Goal: Transaction & Acquisition: Purchase product/service

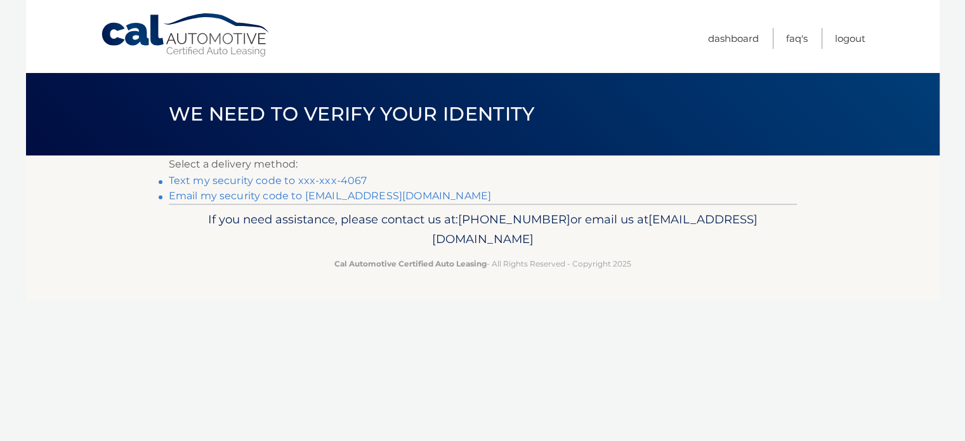
click at [342, 177] on link "Text my security code to xxx-xxx-4067" at bounding box center [268, 180] width 199 height 12
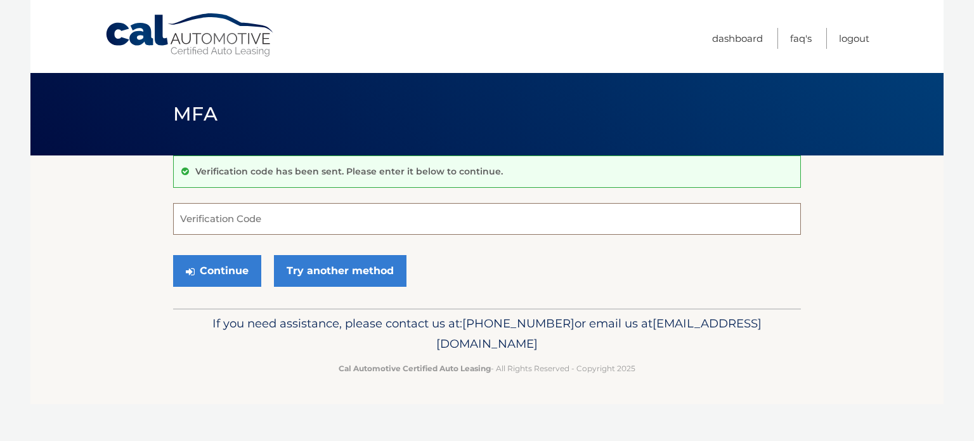
click at [279, 218] on input "Verification Code" at bounding box center [487, 219] width 628 height 32
type input "279469"
click at [173, 255] on button "Continue" at bounding box center [217, 271] width 88 height 32
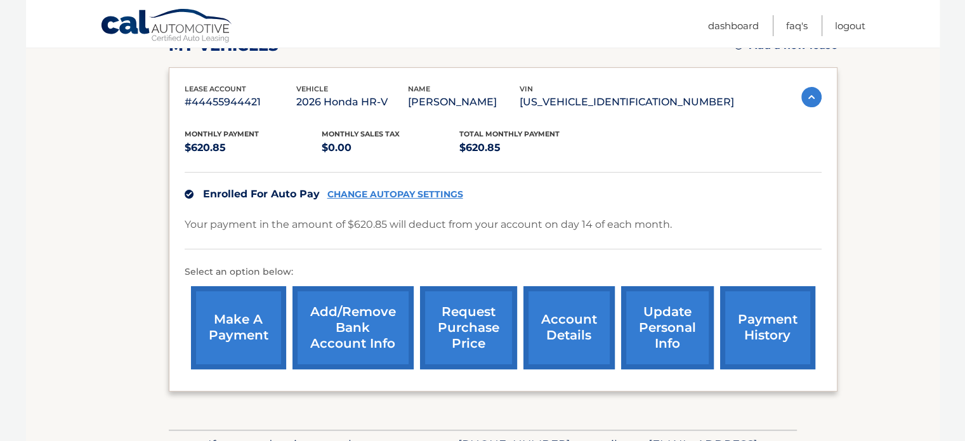
scroll to position [197, 0]
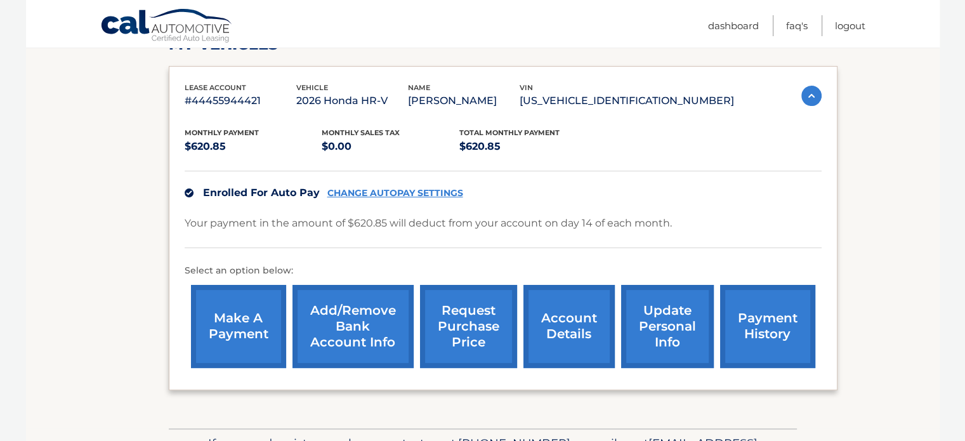
click at [207, 333] on link "make a payment" at bounding box center [238, 326] width 95 height 83
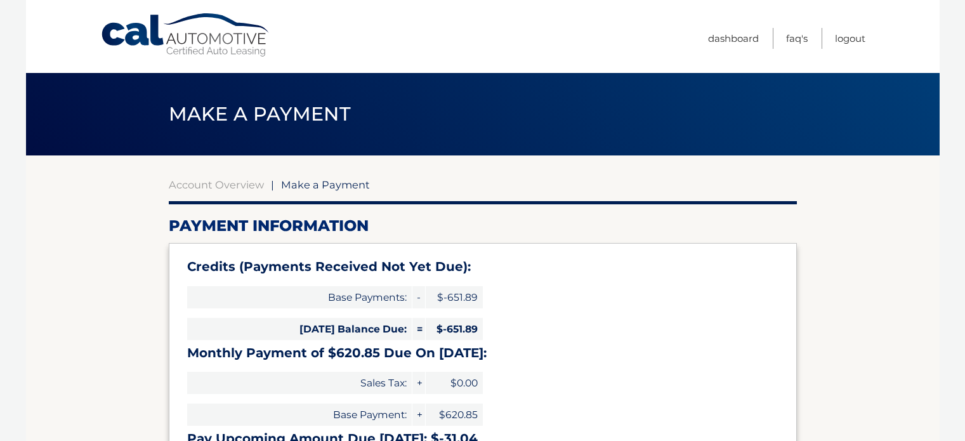
select select "NThkMTQ0NTEtNDFmNC00OTVkLWI4YzItZGY0ZWM5MzA1Njhi"
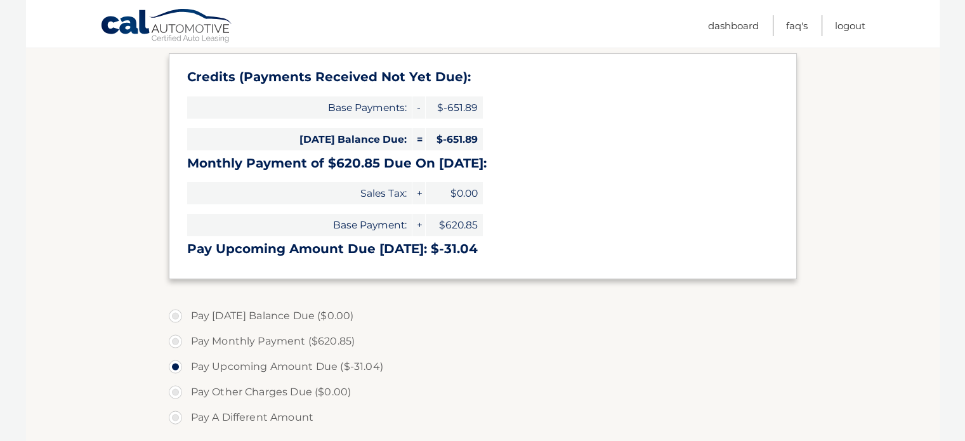
scroll to position [188, 0]
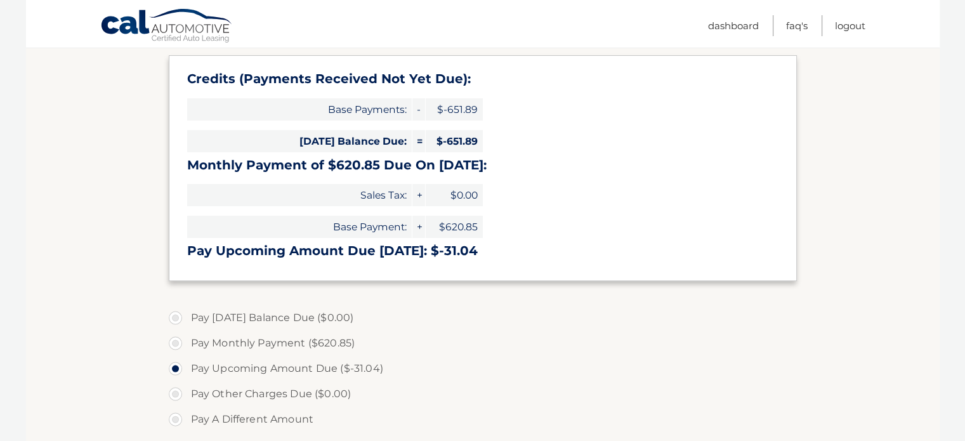
click at [443, 245] on h3 "Pay Upcoming Amount Due [DATE]: $-31.04" at bounding box center [482, 251] width 591 height 16
click at [443, 245] on h3 "Pay Upcoming Amount Due Oct 14: $-31.04" at bounding box center [482, 251] width 591 height 16
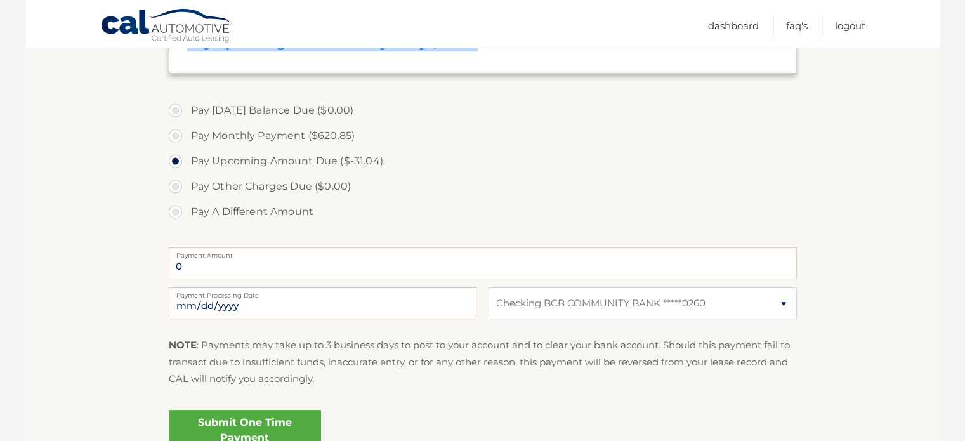
scroll to position [389, 0]
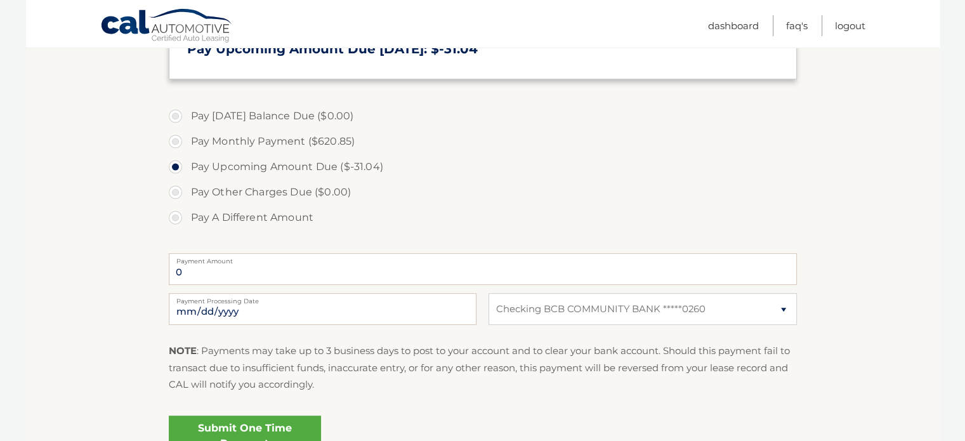
click at [202, 136] on label "Pay Monthly Payment ($620.85)" at bounding box center [483, 141] width 628 height 25
click at [186, 136] on input "Pay Monthly Payment ($620.85)" at bounding box center [180, 139] width 13 height 20
radio input "true"
type input "620.85"
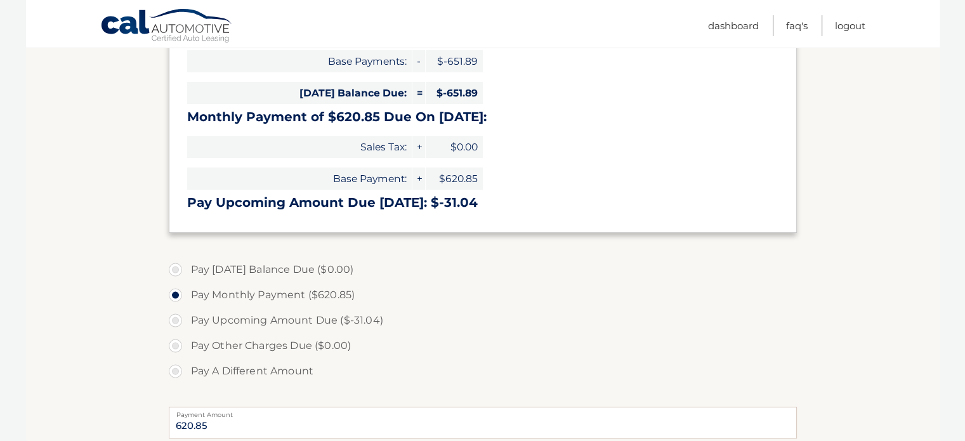
scroll to position [235, 0]
click at [329, 320] on label "Pay Upcoming Amount Due ($-31.04)" at bounding box center [483, 321] width 628 height 25
click at [186, 320] on input "Pay Upcoming Amount Due ($-31.04)" at bounding box center [180, 319] width 13 height 20
radio input "true"
type input "0"
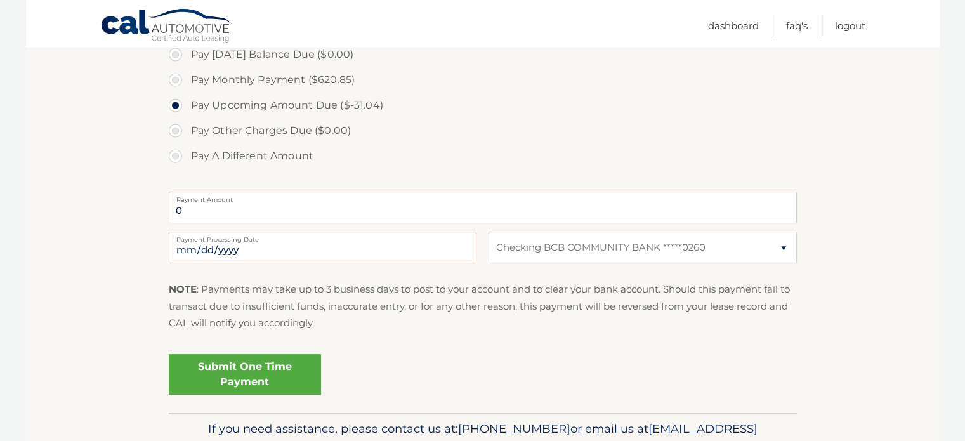
scroll to position [448, 0]
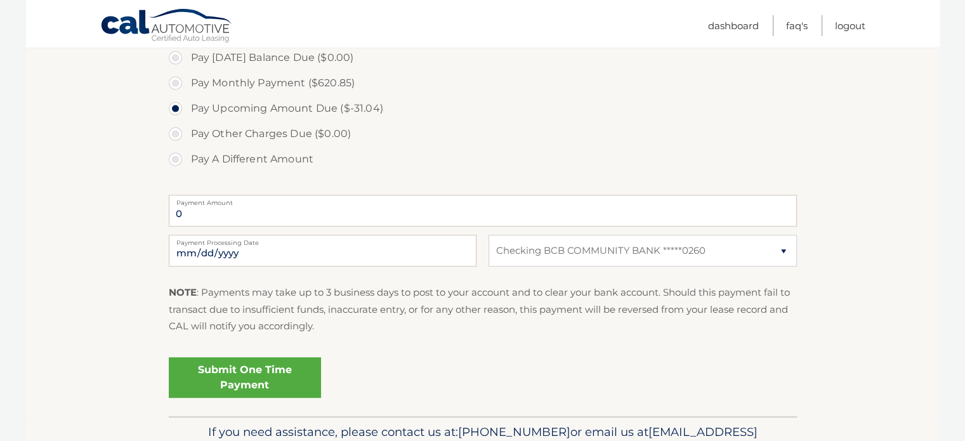
click at [270, 108] on label "Pay Upcoming Amount Due ($-31.04)" at bounding box center [483, 108] width 628 height 25
click at [186, 108] on input "Pay Upcoming Amount Due ($-31.04)" at bounding box center [180, 106] width 13 height 20
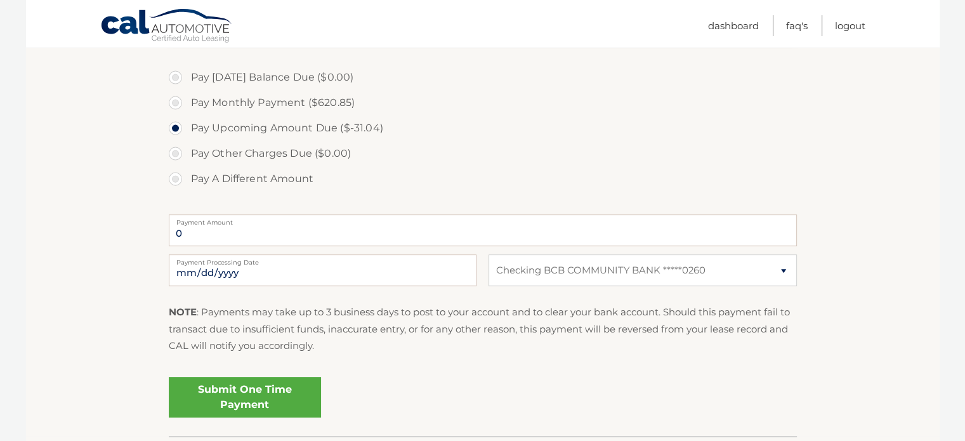
scroll to position [427, 0]
click at [279, 108] on label "Pay Monthly Payment ($620.85)" at bounding box center [483, 103] width 628 height 25
click at [186, 108] on input "Pay Monthly Payment ($620.85)" at bounding box center [180, 101] width 13 height 20
radio input "true"
type input "620.85"
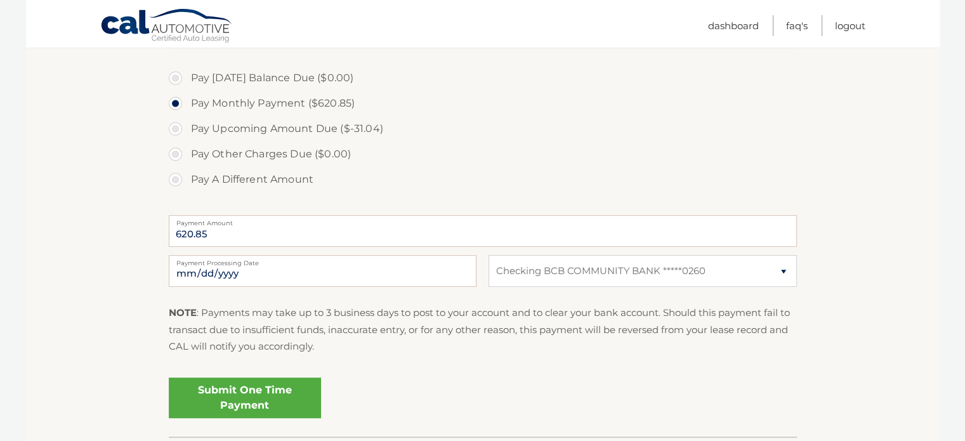
click at [289, 130] on label "Pay Upcoming Amount Due ($-31.04)" at bounding box center [483, 128] width 628 height 25
click at [186, 130] on input "Pay Upcoming Amount Due ($-31.04)" at bounding box center [180, 126] width 13 height 20
radio input "true"
type input "0"
click at [282, 392] on link "Submit One Time Payment" at bounding box center [245, 397] width 152 height 41
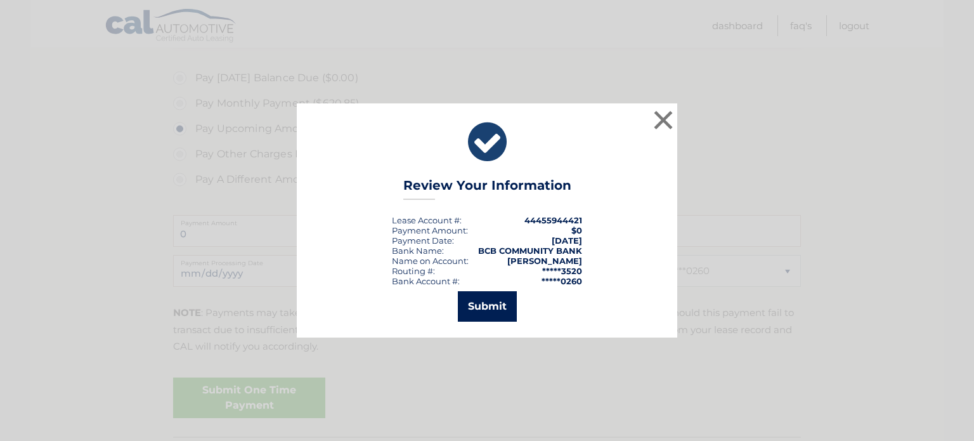
click at [478, 311] on button "Submit" at bounding box center [487, 306] width 59 height 30
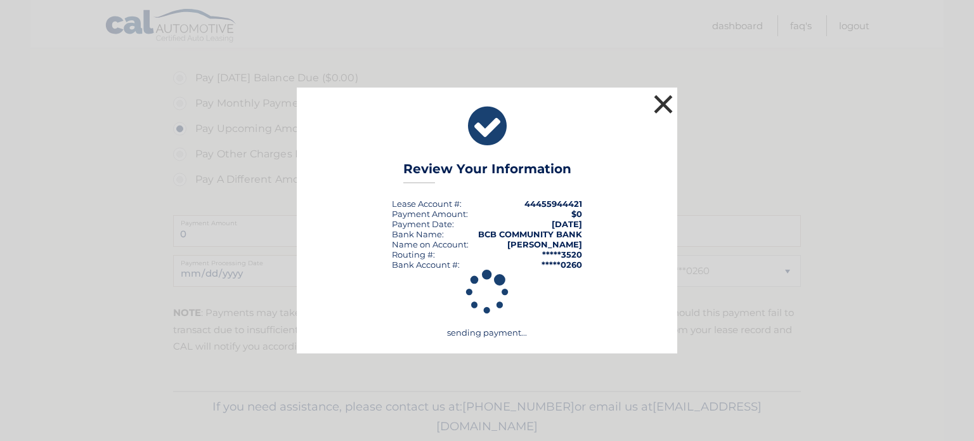
click at [651, 103] on button "×" at bounding box center [663, 103] width 25 height 25
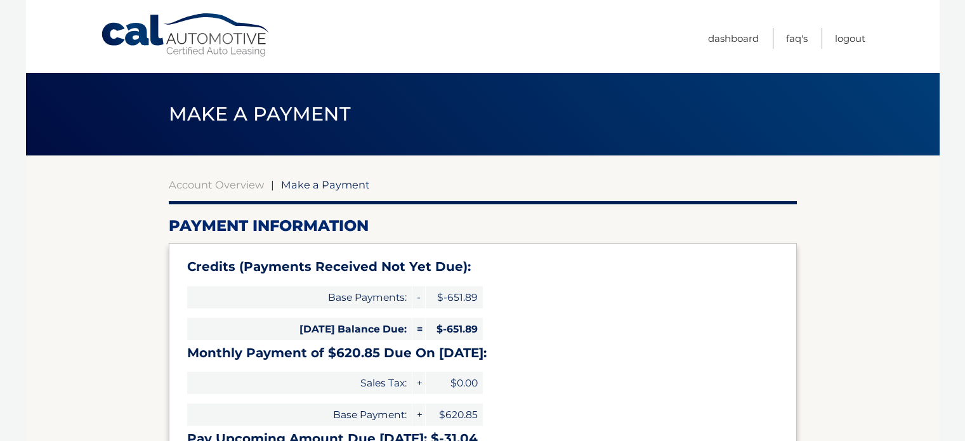
type input "0"
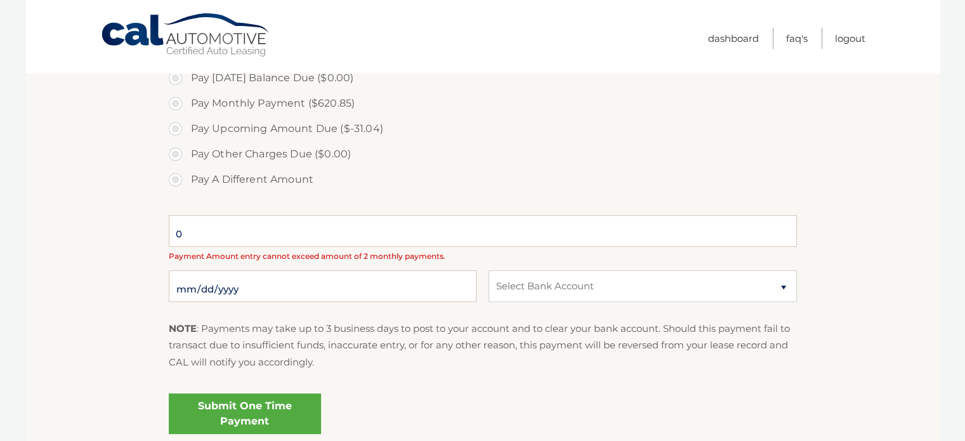
select select "NThkMTQ0NTEtNDFmNC00OTVkLWI4YzItZGY0ZWM5MzA1Njhi"
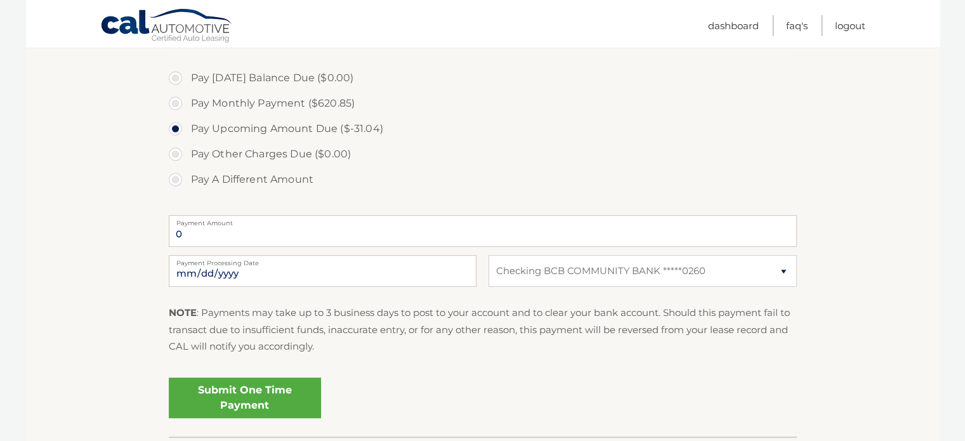
scroll to position [417, 0]
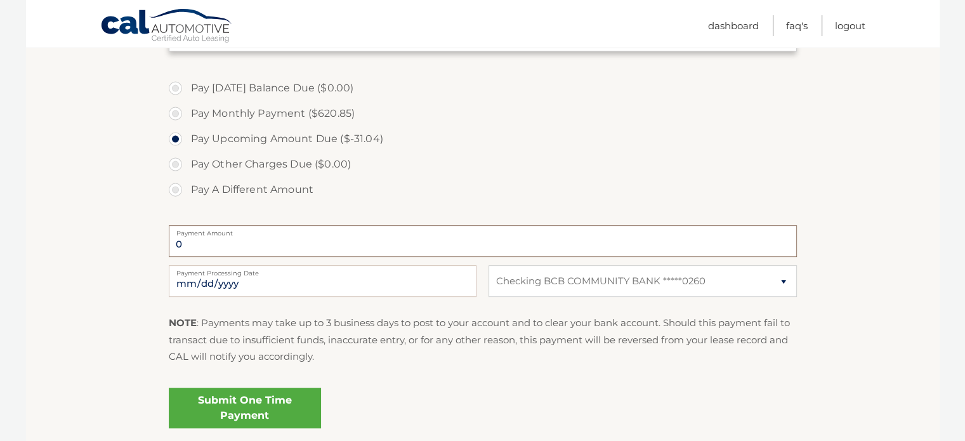
click at [246, 240] on input "0" at bounding box center [483, 241] width 628 height 32
click at [284, 412] on link "Submit One Time Payment" at bounding box center [245, 408] width 152 height 41
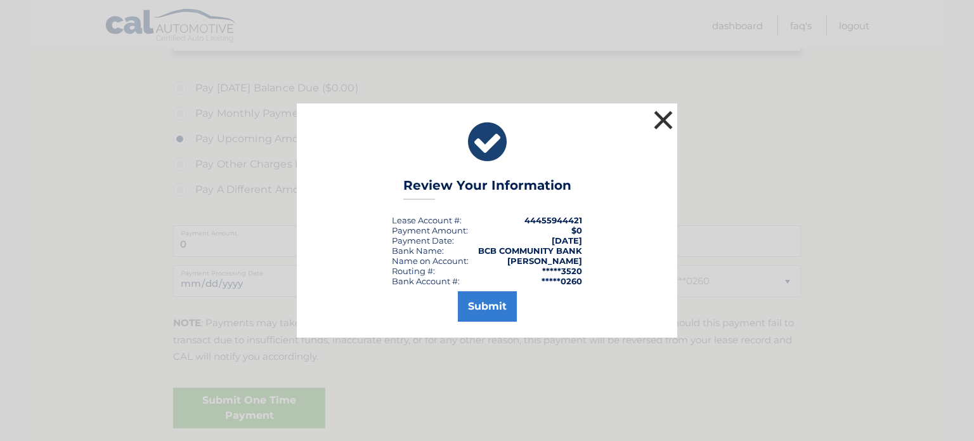
click at [672, 112] on button "×" at bounding box center [663, 119] width 25 height 25
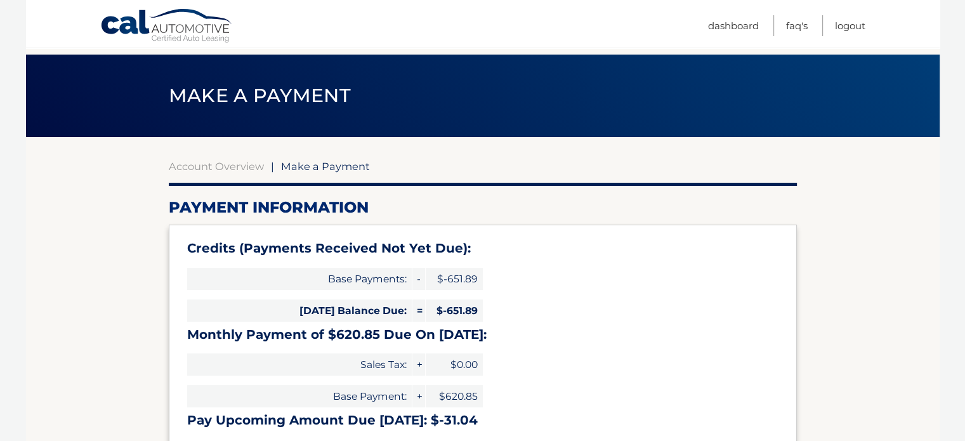
scroll to position [4, 0]
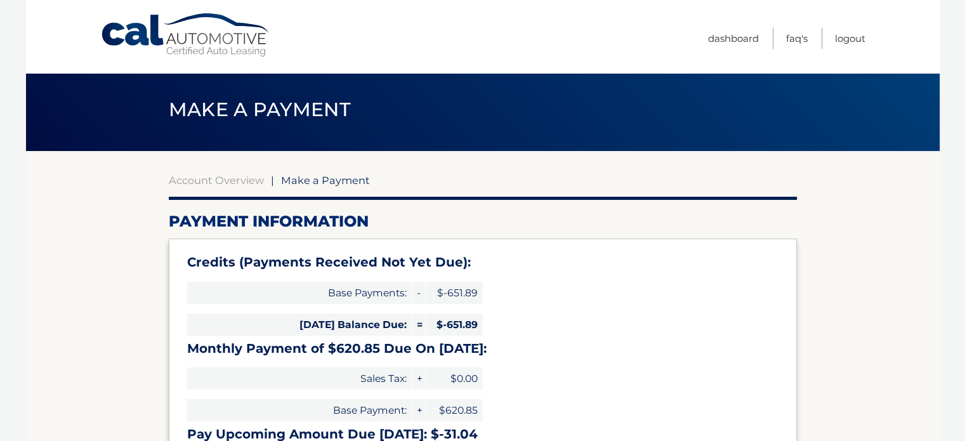
click at [188, 54] on link "Cal Automotive" at bounding box center [185, 35] width 171 height 45
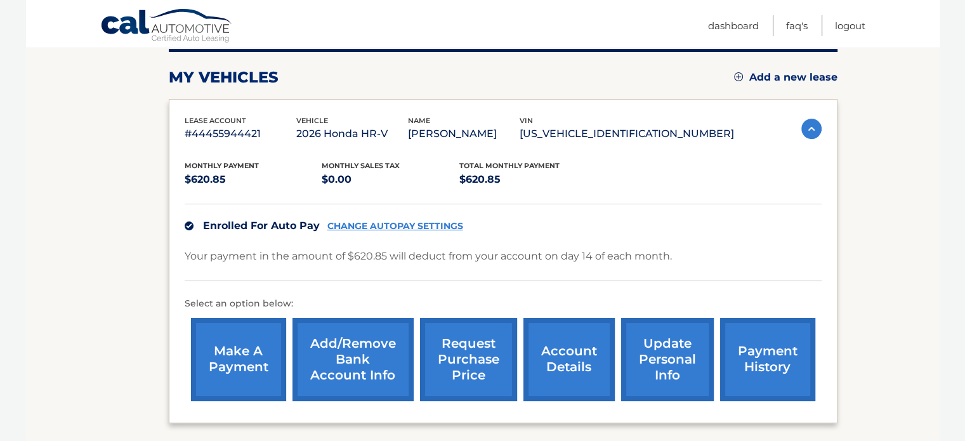
scroll to position [179, 0]
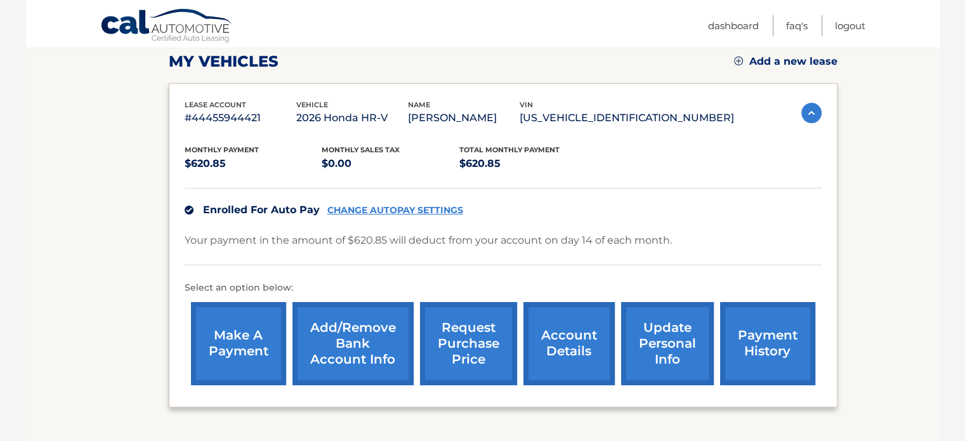
click at [259, 332] on link "make a payment" at bounding box center [238, 343] width 95 height 83
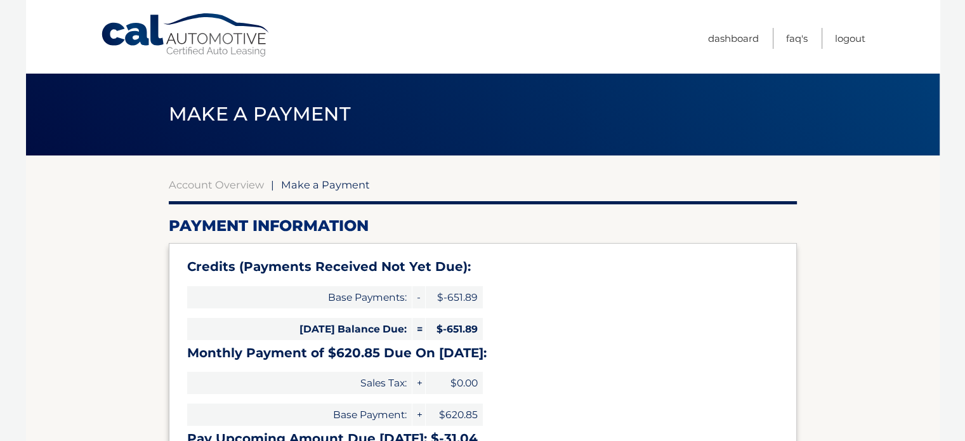
type input "0"
select select "NThkMTQ0NTEtNDFmNC00OTVkLWI4YzItZGY0ZWM5MzA1Njhi"
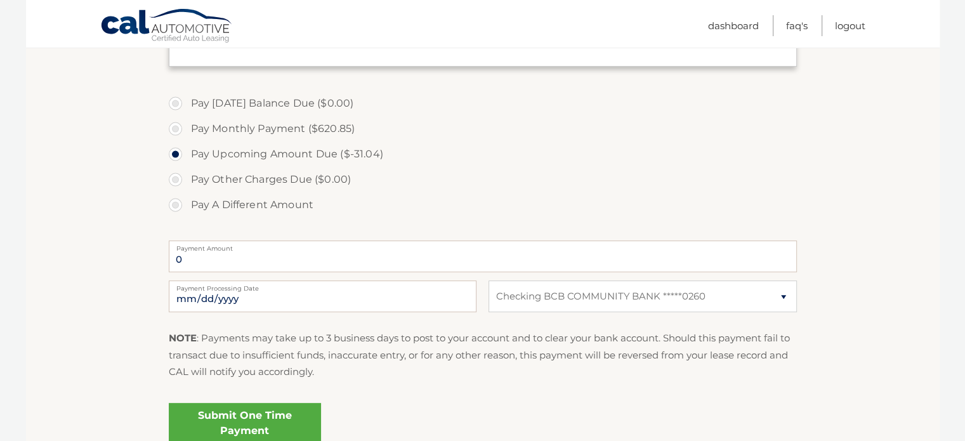
scroll to position [403, 0]
click at [254, 403] on link "Submit One Time Payment" at bounding box center [245, 422] width 152 height 41
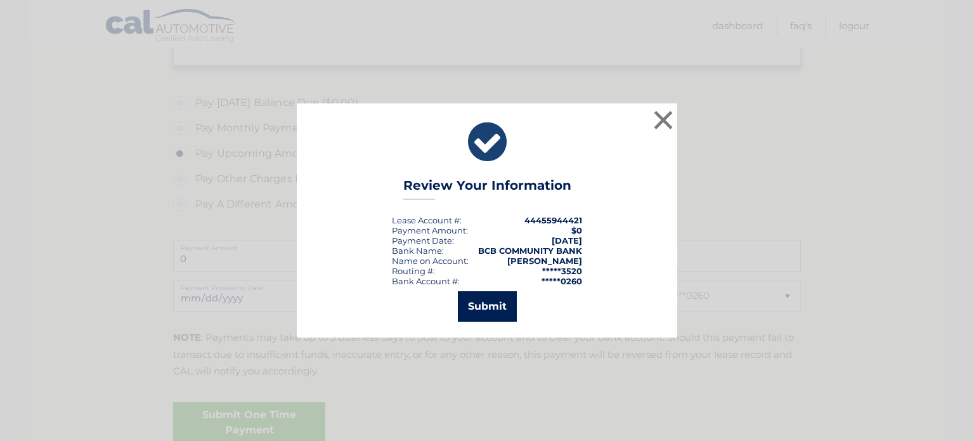
click at [512, 309] on button "Submit" at bounding box center [487, 306] width 59 height 30
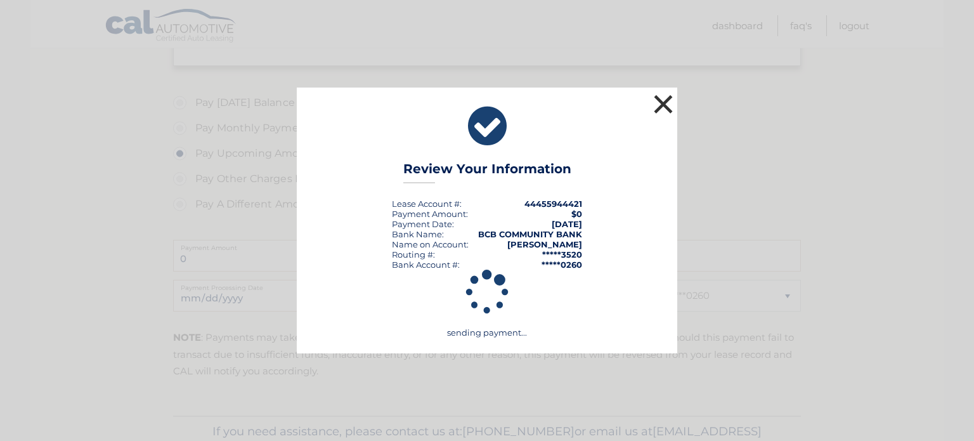
click at [653, 106] on button "×" at bounding box center [663, 103] width 25 height 25
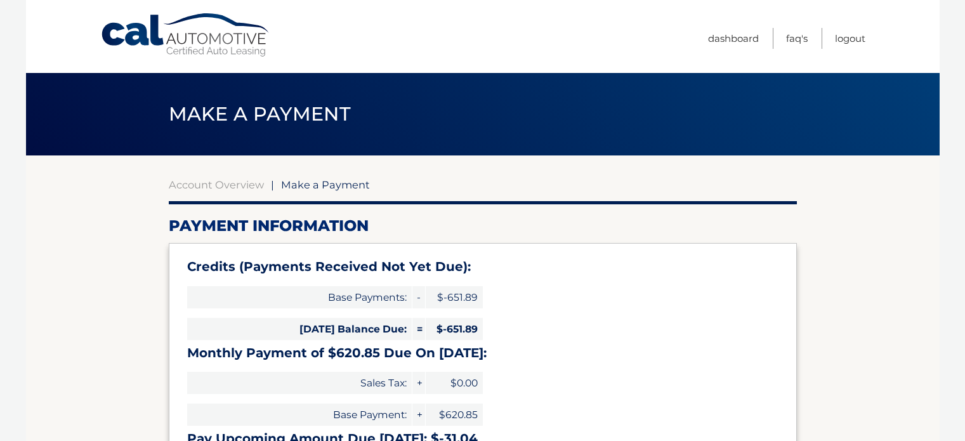
scroll to position [403, 0]
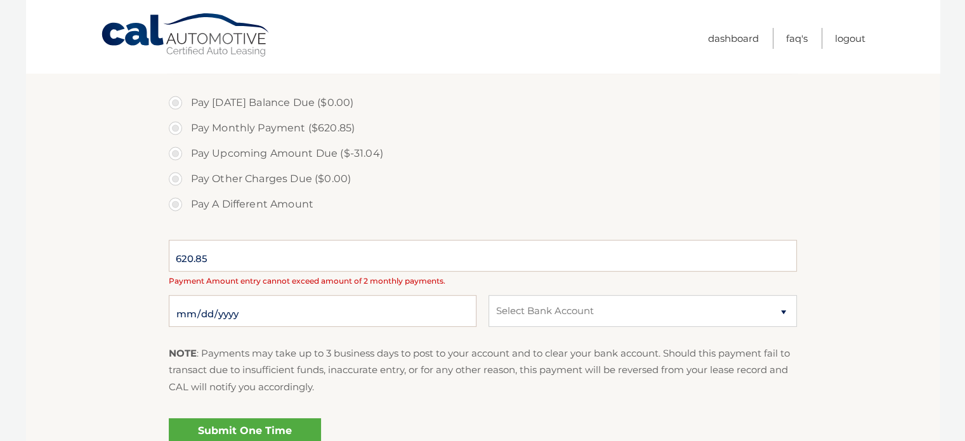
type input "0"
select select "NThkMTQ0NTEtNDFmNC00OTVkLWI4YzItZGY0ZWM5MzA1Njhi"
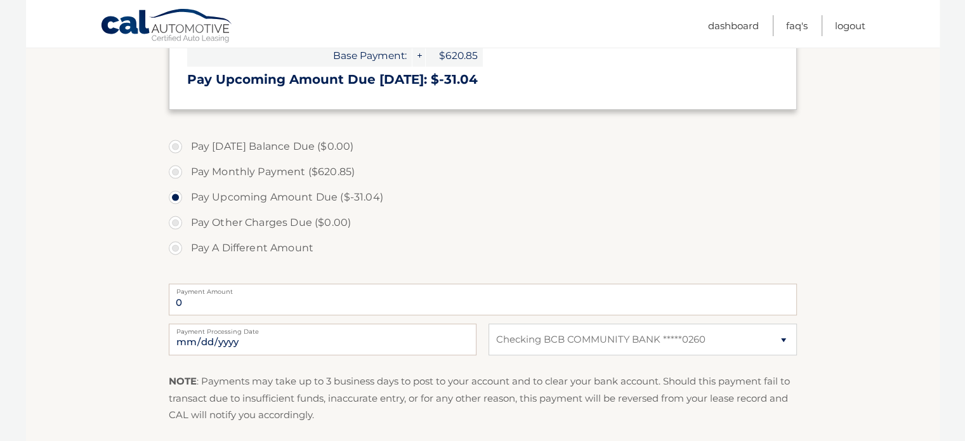
scroll to position [356, 0]
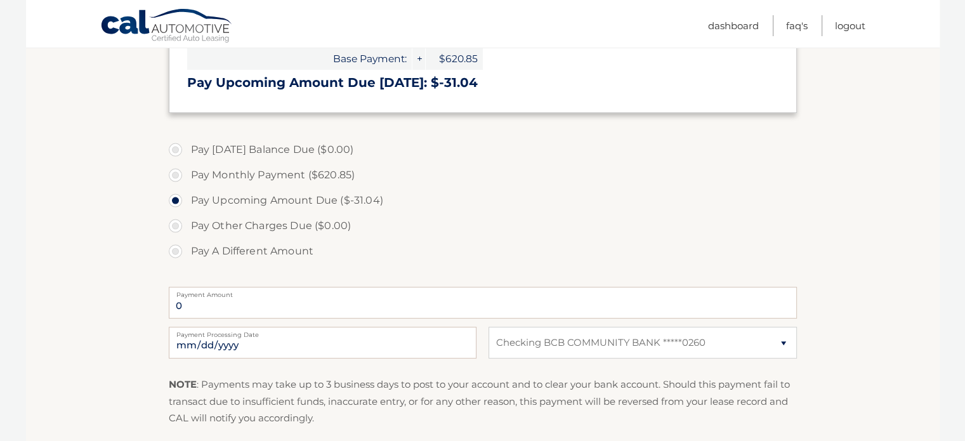
click at [254, 173] on label "Pay Monthly Payment ($620.85)" at bounding box center [483, 174] width 628 height 25
click at [186, 173] on input "Pay Monthly Payment ($620.85)" at bounding box center [180, 172] width 13 height 20
radio input "true"
type input "620.85"
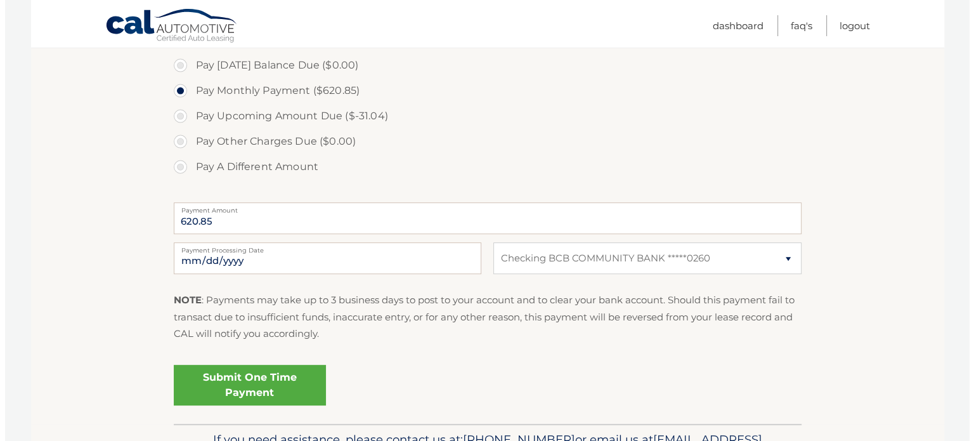
scroll to position [441, 0]
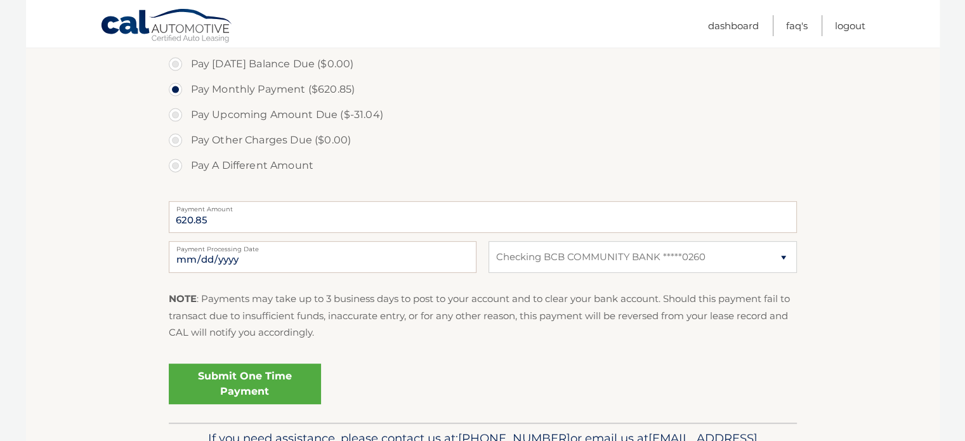
click at [250, 373] on link "Submit One Time Payment" at bounding box center [245, 383] width 152 height 41
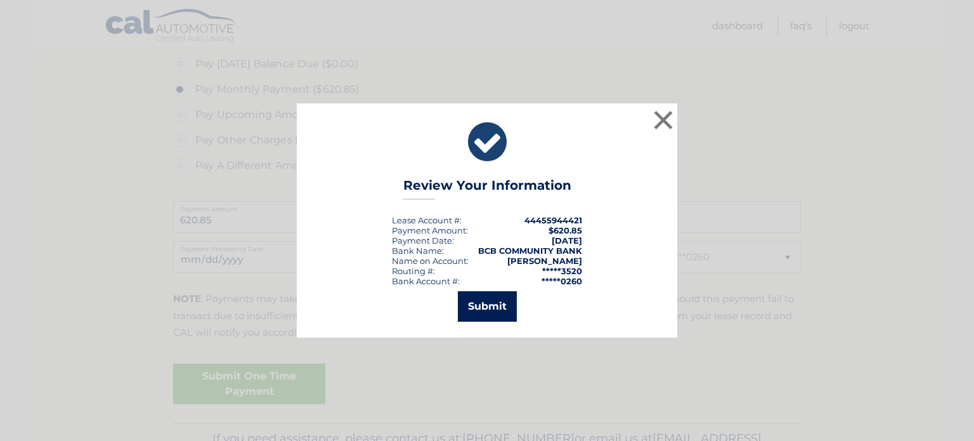
click at [467, 315] on button "Submit" at bounding box center [487, 306] width 59 height 30
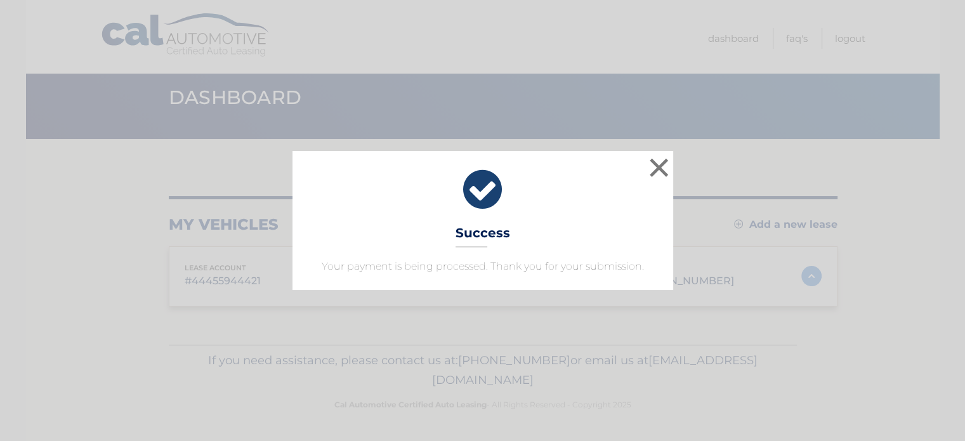
scroll to position [15, 0]
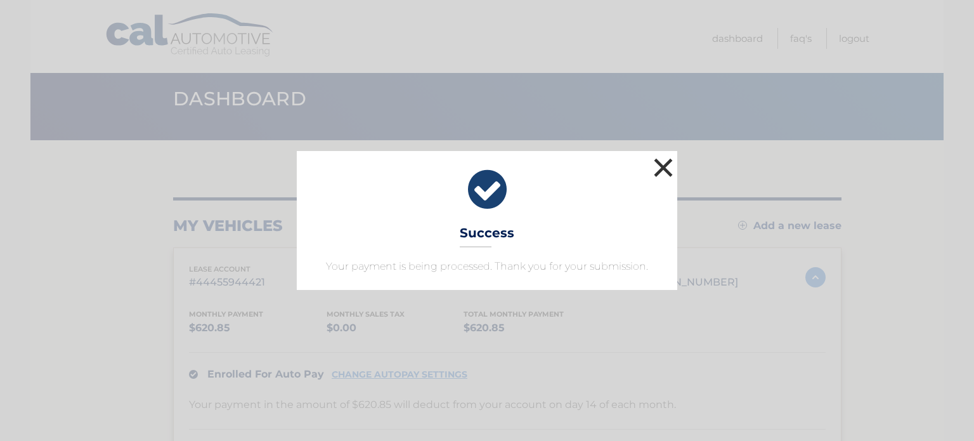
click at [668, 169] on button "×" at bounding box center [663, 167] width 25 height 25
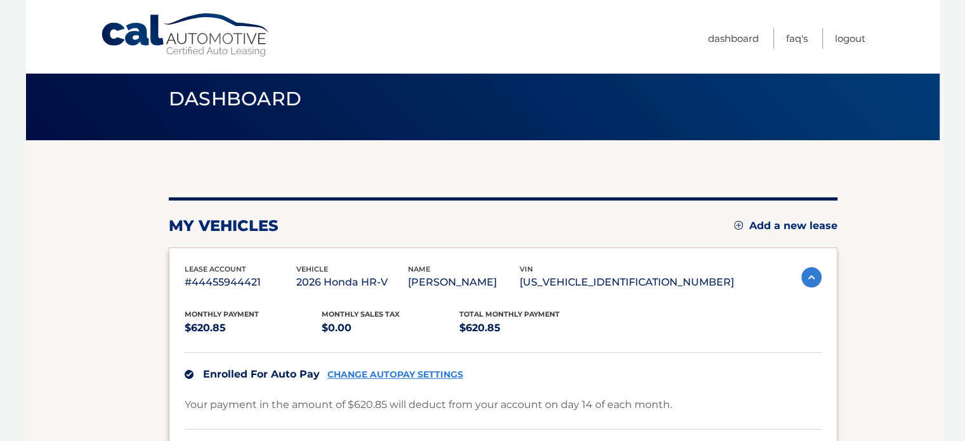
click at [668, 169] on div "my vehicles Add a new lease lease account #44455944421 vehicle 2026 Honda HR-V …" at bounding box center [503, 417] width 668 height 554
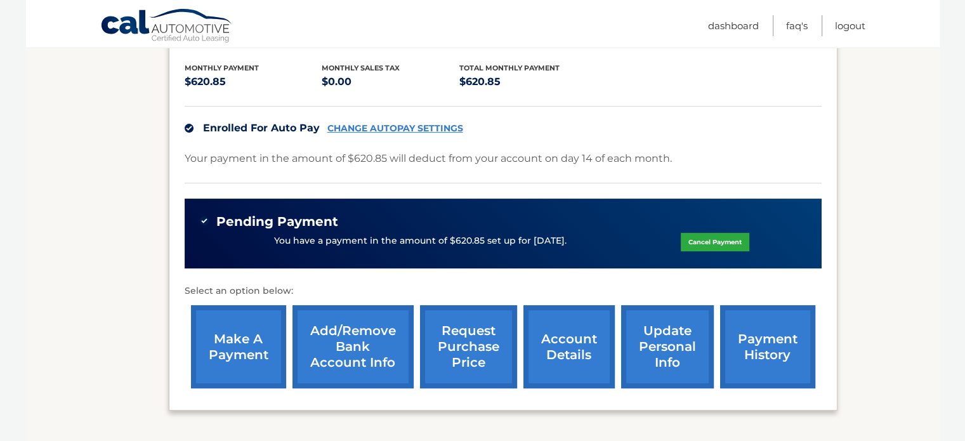
scroll to position [263, 0]
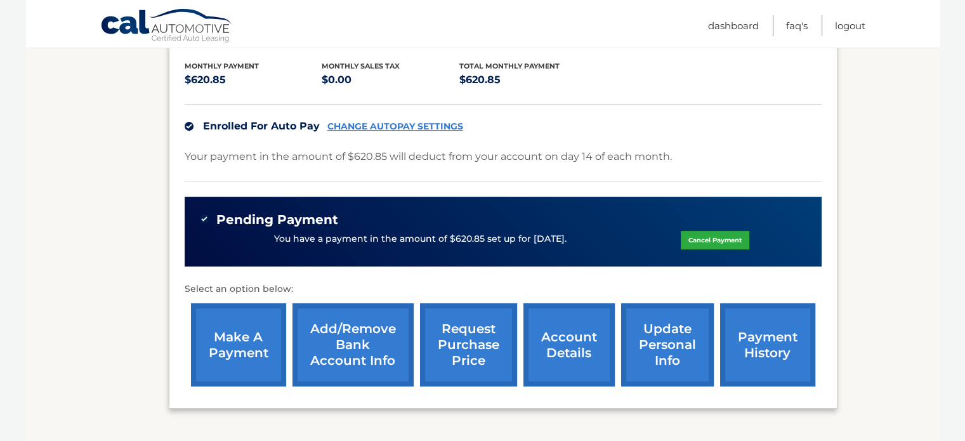
drag, startPoint x: 289, startPoint y: 356, endPoint x: 216, endPoint y: 355, distance: 73.0
click at [216, 355] on div "make a payment Add/Remove bank account info request purchase price account deta…" at bounding box center [503, 345] width 637 height 96
click at [216, 355] on link "make a payment" at bounding box center [238, 344] width 95 height 83
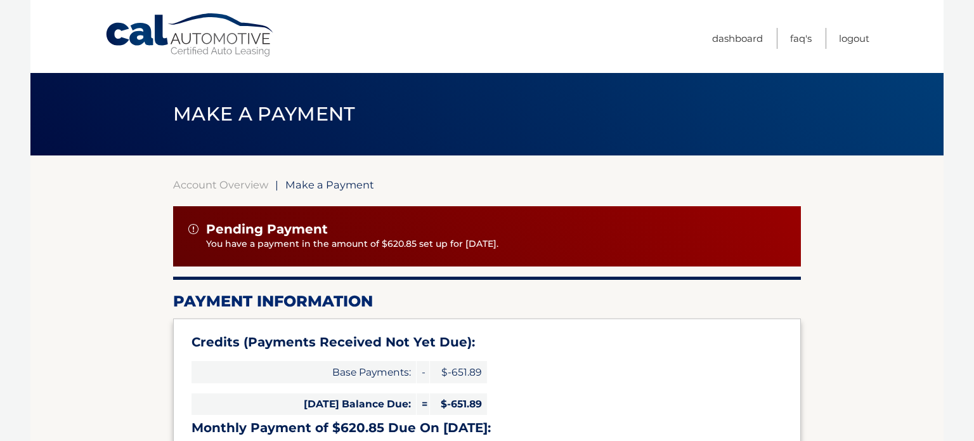
type input "0"
select select "NThkMTQ0NTEtNDFmNC00OTVkLWI4YzItZGY0ZWM5MzA1Njhi"
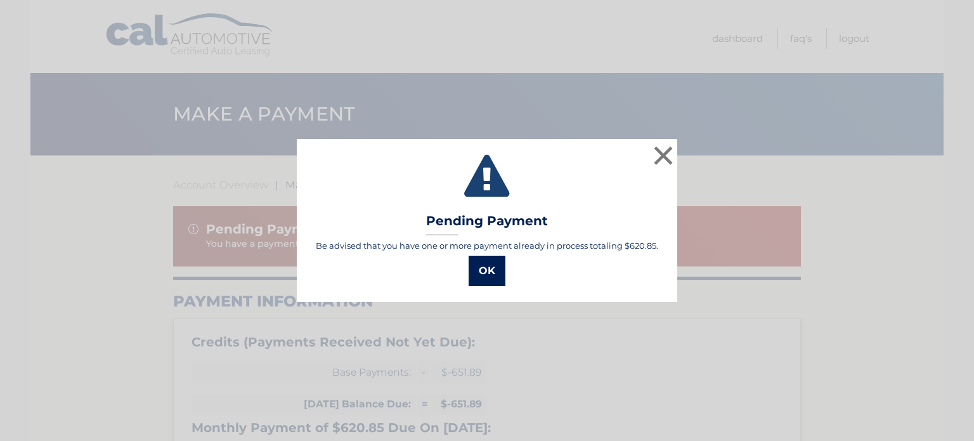
click at [485, 271] on button "OK" at bounding box center [487, 271] width 37 height 30
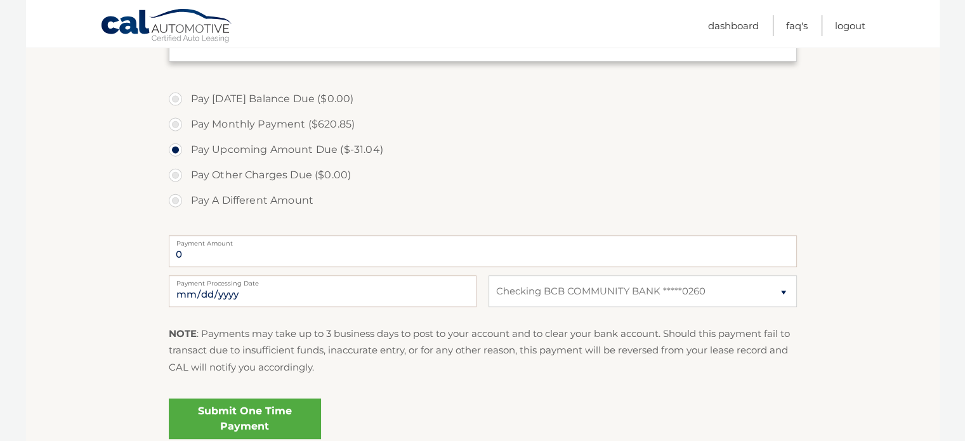
scroll to position [485, 0]
click at [269, 401] on link "Submit One Time Payment" at bounding box center [245, 416] width 152 height 41
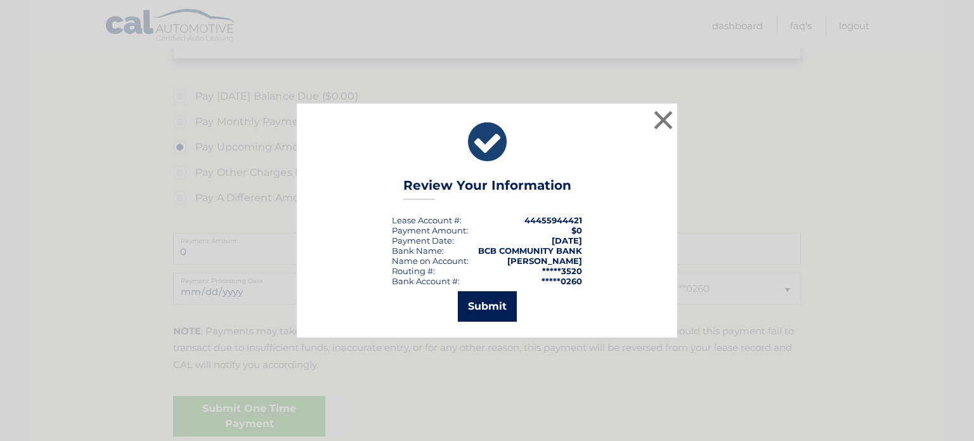
click at [478, 319] on button "Submit" at bounding box center [487, 306] width 59 height 30
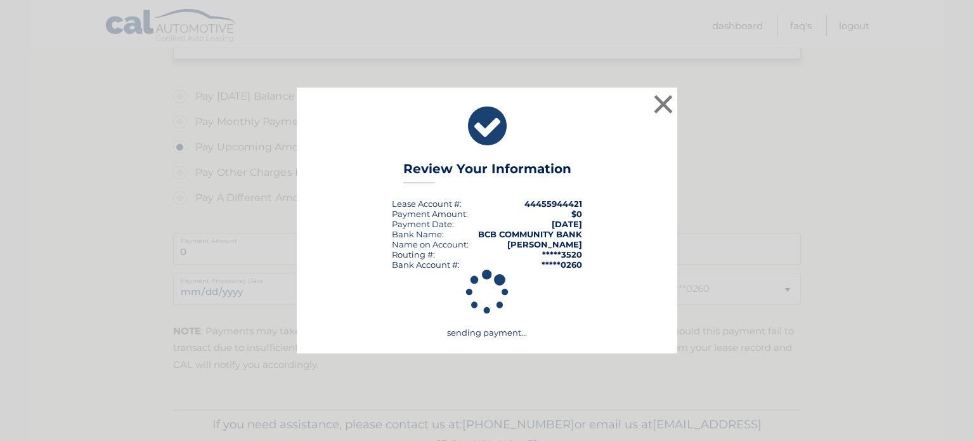
click at [678, 124] on div "× Review Your Information Lease Account #: 44455944421 Payment Amount: $0 Payme…" at bounding box center [487, 221] width 964 height 266
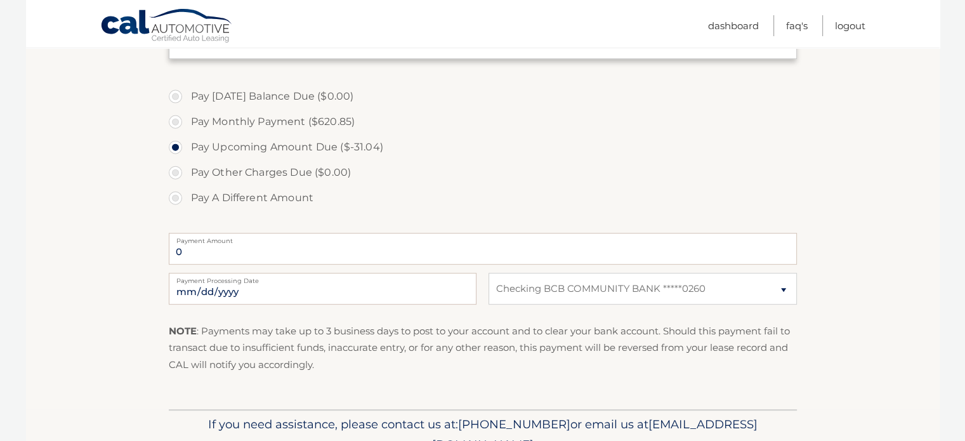
scroll to position [446, 0]
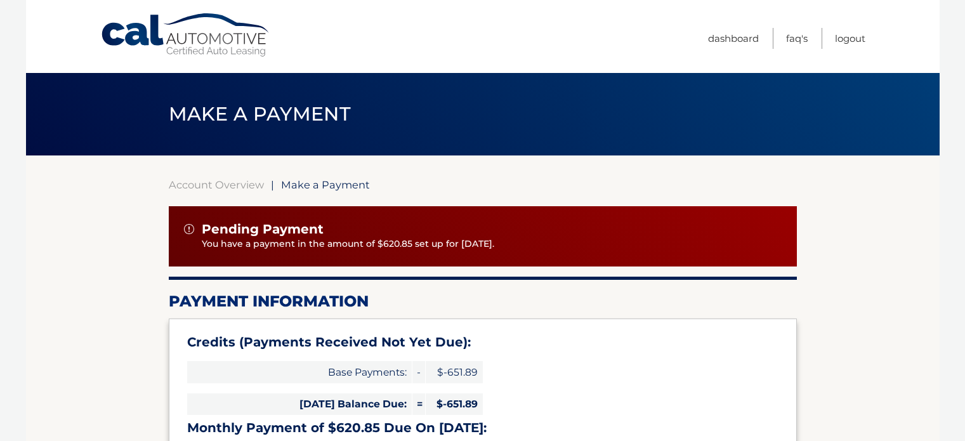
scroll to position [446, 0]
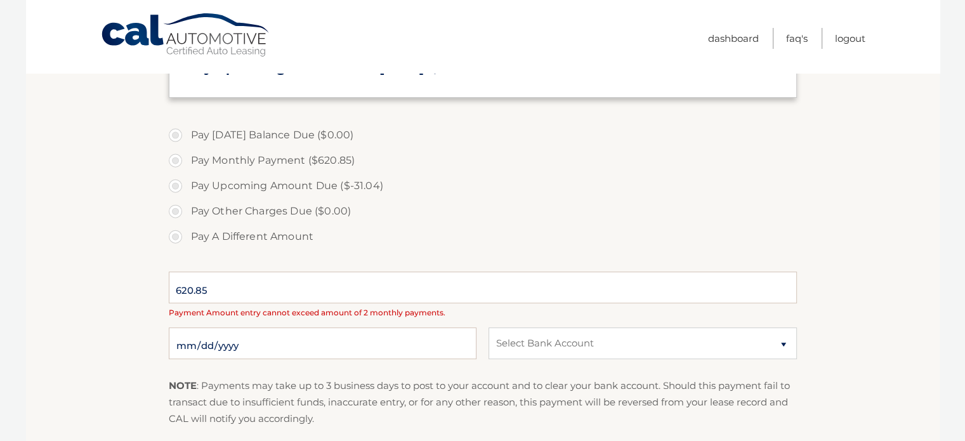
type input "0"
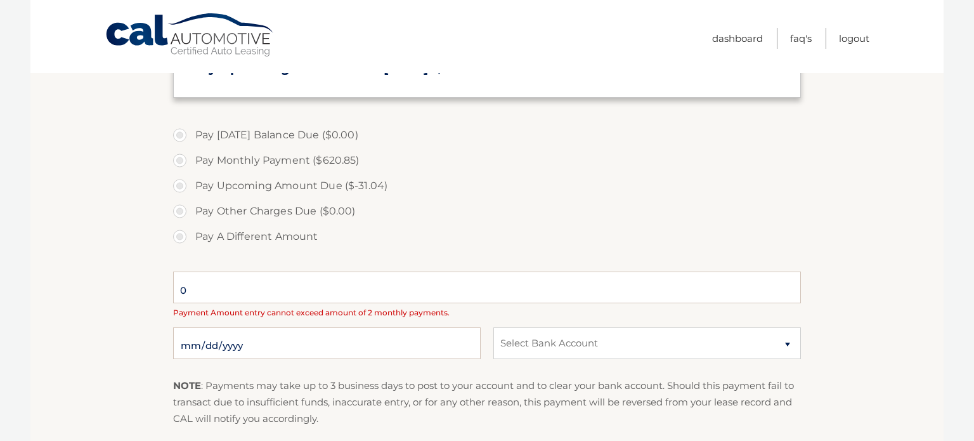
select select "NThkMTQ0NTEtNDFmNC00OTVkLWI4YzItZGY0ZWM5MzA1Njhi"
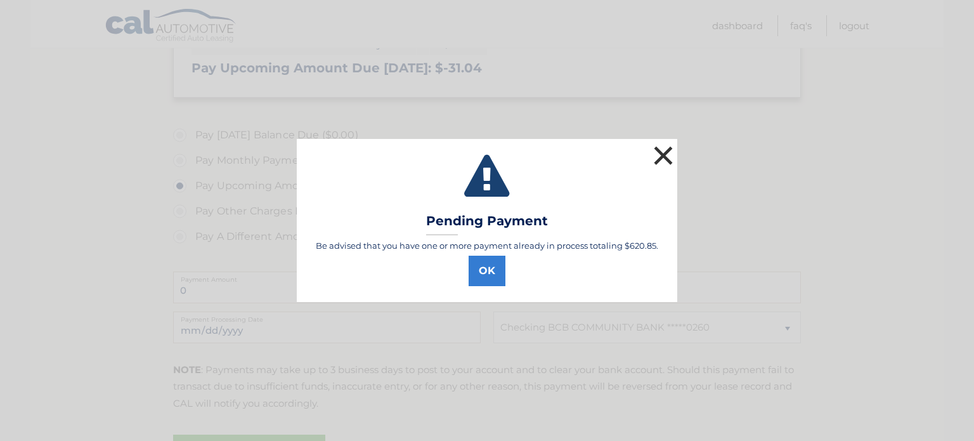
click at [667, 166] on button "×" at bounding box center [663, 155] width 25 height 25
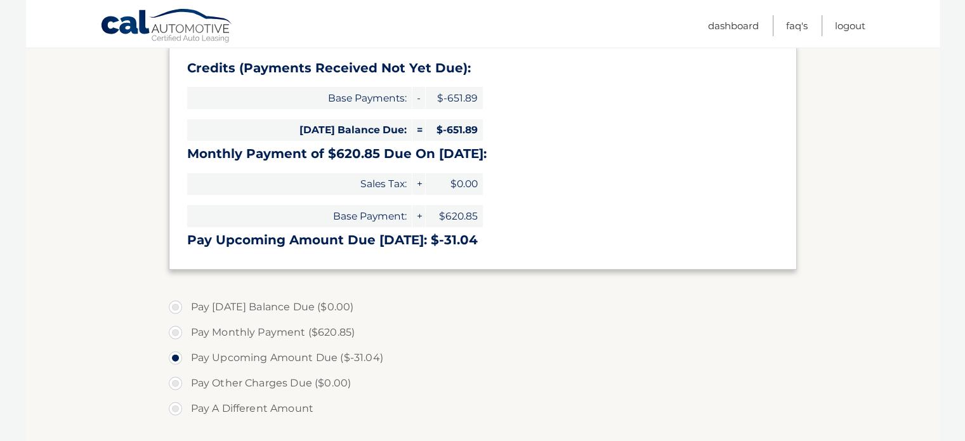
scroll to position [253, 0]
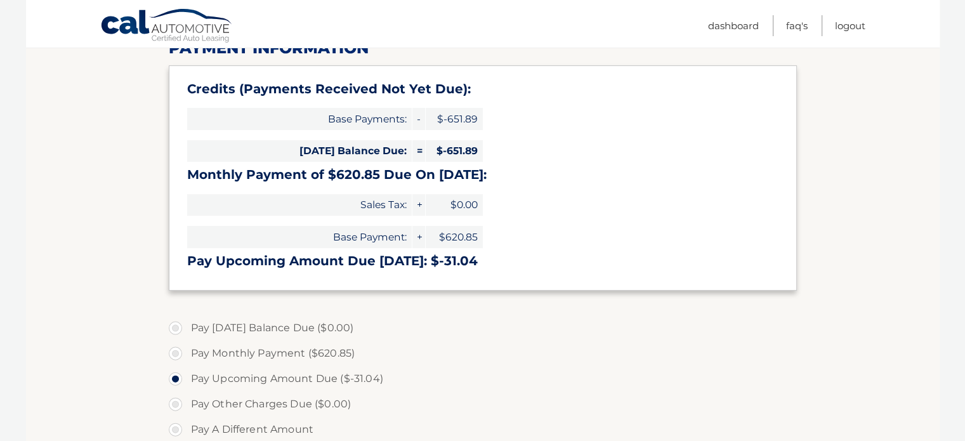
click at [492, 310] on section "Account Overview | Make a Payment Pending Payment You have a payment in the amo…" at bounding box center [483, 305] width 628 height 761
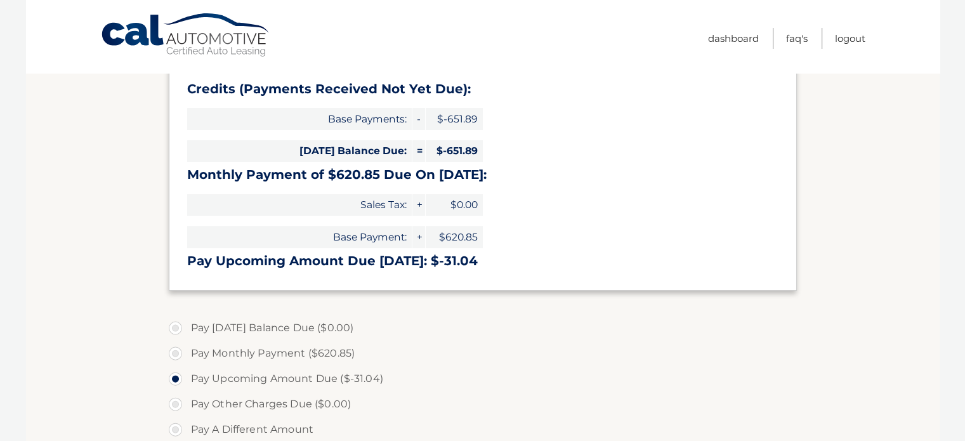
scroll to position [0, 0]
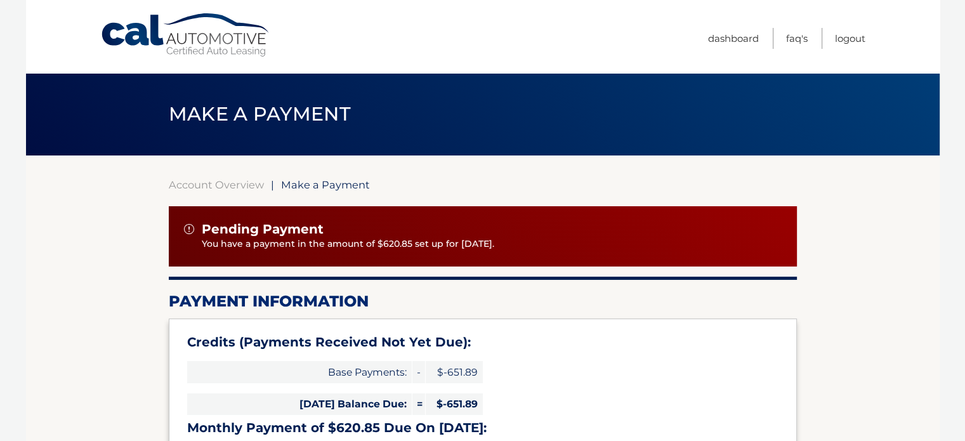
click at [132, 43] on link "Cal Automotive" at bounding box center [185, 35] width 171 height 45
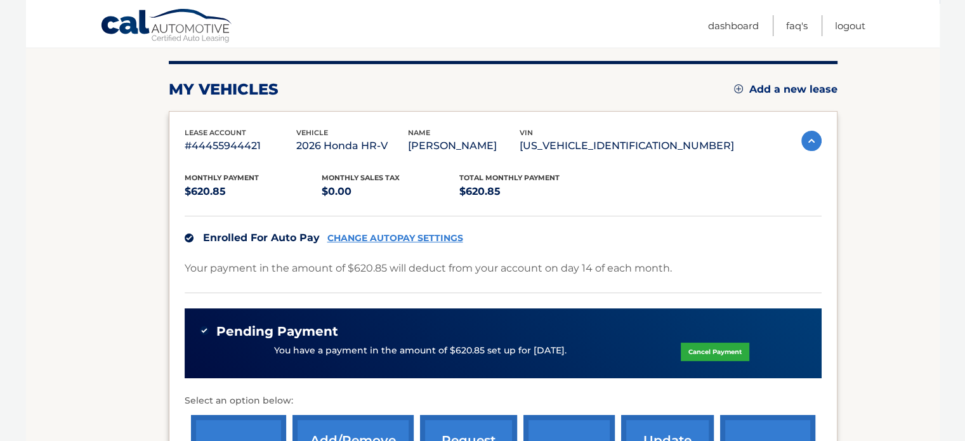
scroll to position [237, 0]
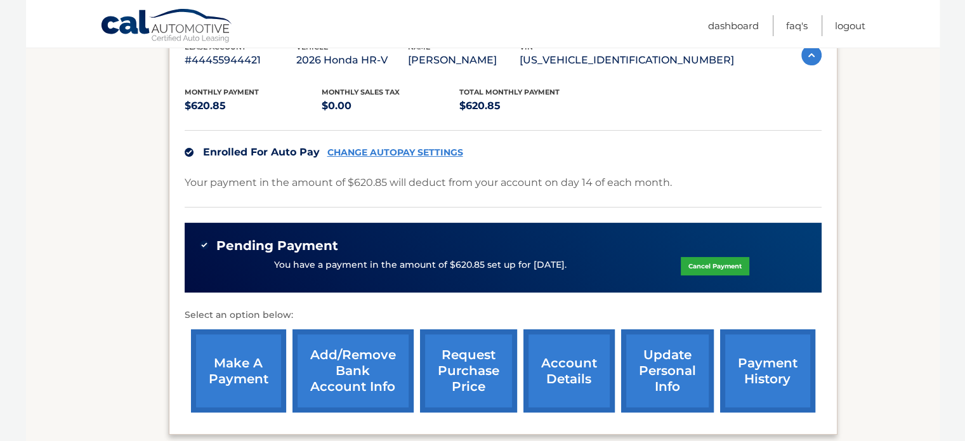
click at [767, 400] on link "payment history" at bounding box center [767, 370] width 95 height 83
